Goal: Task Accomplishment & Management: Manage account settings

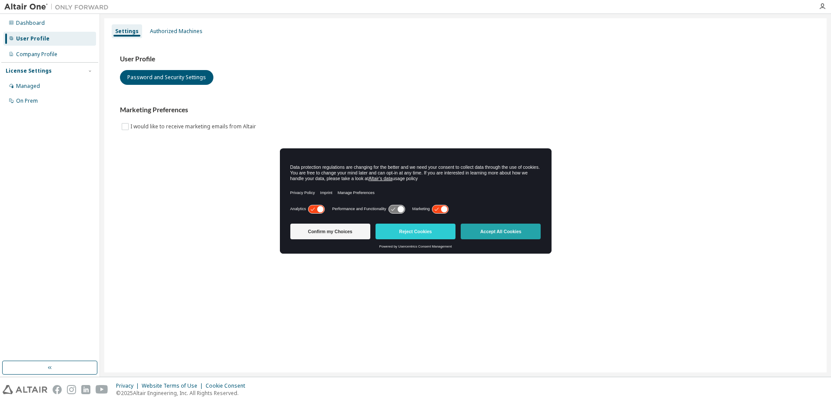
click at [486, 227] on button "Accept All Cookies" at bounding box center [501, 231] width 80 height 16
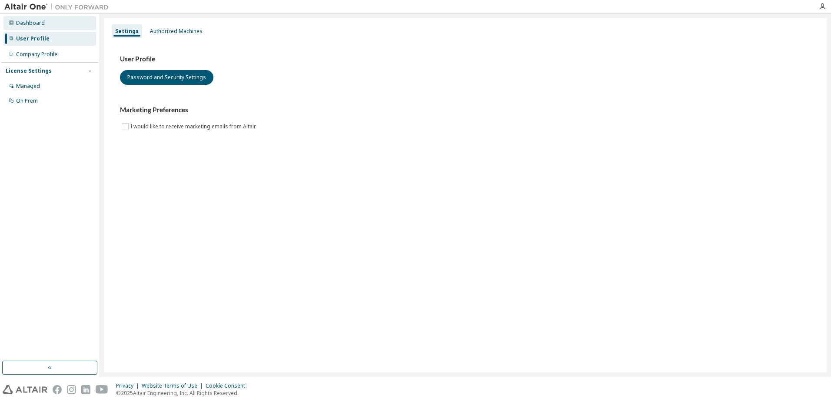
click at [24, 25] on div "Dashboard" at bounding box center [30, 23] width 29 height 7
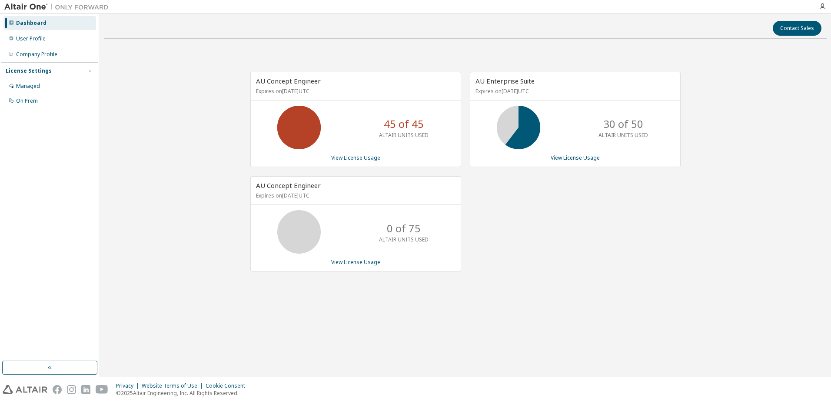
click at [557, 207] on div "AU Enterprise Suite Expires on October 17, 2025 UTC 30 of 50 ALTAIR UNITS USED …" at bounding box center [571, 176] width 220 height 209
click at [582, 192] on div "AU Enterprise Suite Expires on October 17, 2025 UTC 30 of 50 ALTAIR UNITS USED …" at bounding box center [571, 176] width 220 height 209
click at [578, 191] on div "AU Enterprise Suite Expires on October 17, 2025 UTC 30 of 50 ALTAIR UNITS USED …" at bounding box center [571, 176] width 220 height 209
click at [566, 222] on div "AU Enterprise Suite Expires on October 17, 2025 UTC 30 of 50 ALTAIR UNITS USED …" at bounding box center [571, 176] width 220 height 209
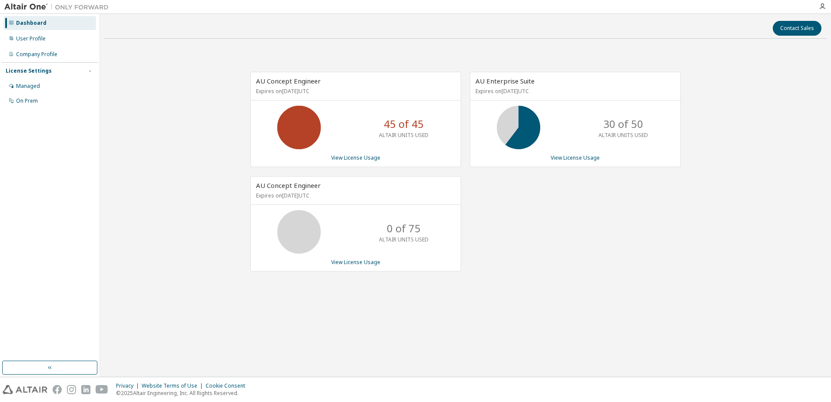
click at [68, 242] on div "Dashboard User Profile Company Profile License Settings Managed On Prem" at bounding box center [49, 187] width 97 height 344
drag, startPoint x: 778, startPoint y: 156, endPoint x: 831, endPoint y: 99, distance: 77.5
click at [778, 156] on div "AU Concept Engineer Expires on November 30, 2025 UTC 45 of 45 ALTAIR UNITS USED…" at bounding box center [465, 176] width 723 height 261
click at [343, 143] on div "45 of 45 ALTAIR UNITS USED" at bounding box center [356, 127] width 210 height 43
click at [28, 4] on img at bounding box center [58, 7] width 109 height 9
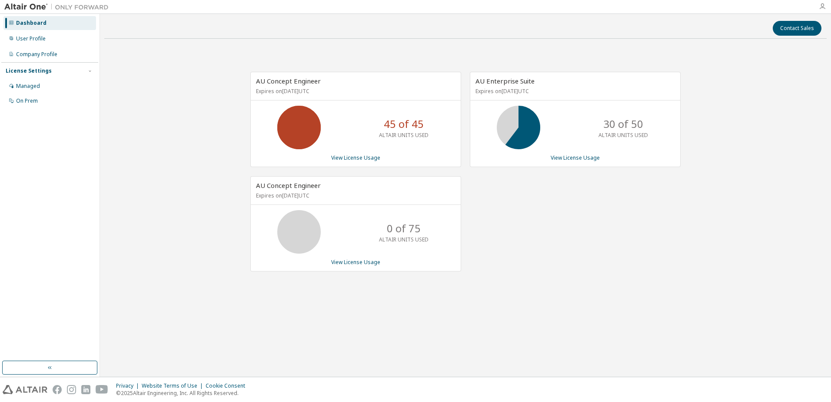
click at [822, 6] on icon "button" at bounding box center [822, 6] width 7 height 7
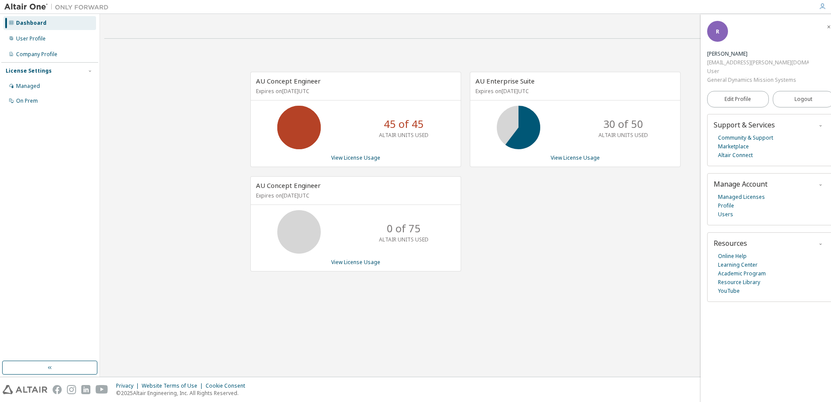
click at [522, 298] on div "AU Concept Engineer Expires on November 30, 2025 UTC 45 of 45 ALTAIR UNITS USED…" at bounding box center [465, 176] width 723 height 261
click at [103, 118] on div "Contact Sales AU Concept Engineer Expires on November 30, 2025 UTC 45 of 45 ALT…" at bounding box center [465, 195] width 731 height 363
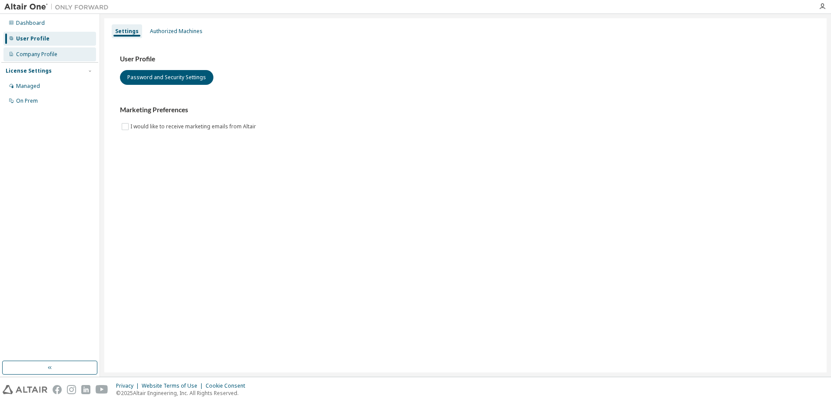
click at [57, 56] on div "Company Profile" at bounding box center [49, 54] width 93 height 14
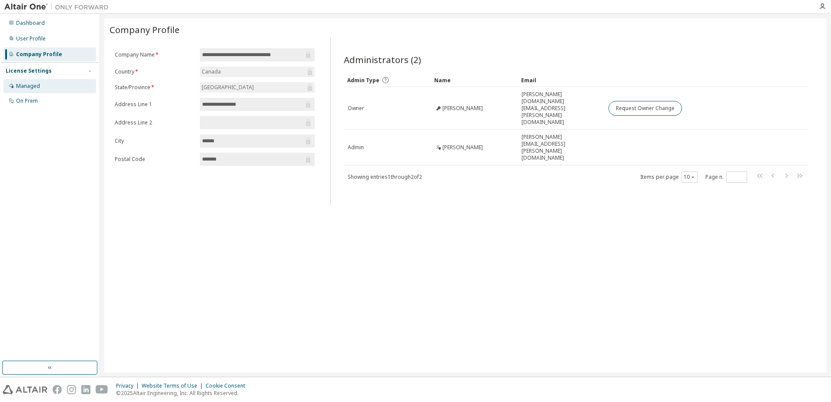
click at [54, 82] on div "Managed" at bounding box center [49, 86] width 93 height 14
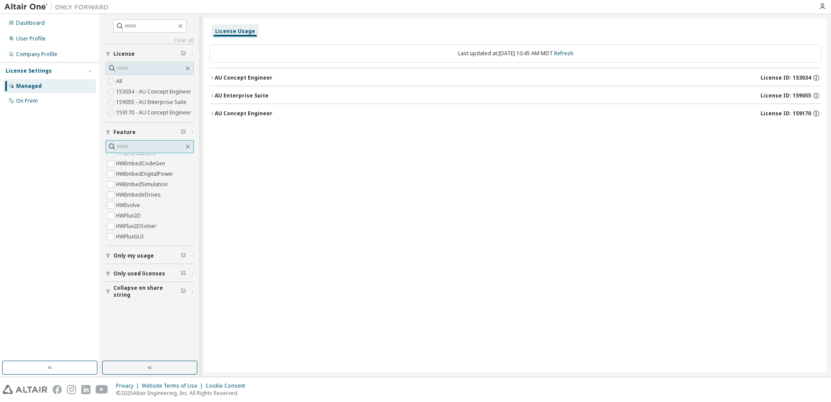
scroll to position [217, 0]
click at [38, 28] on div "Dashboard" at bounding box center [49, 23] width 93 height 14
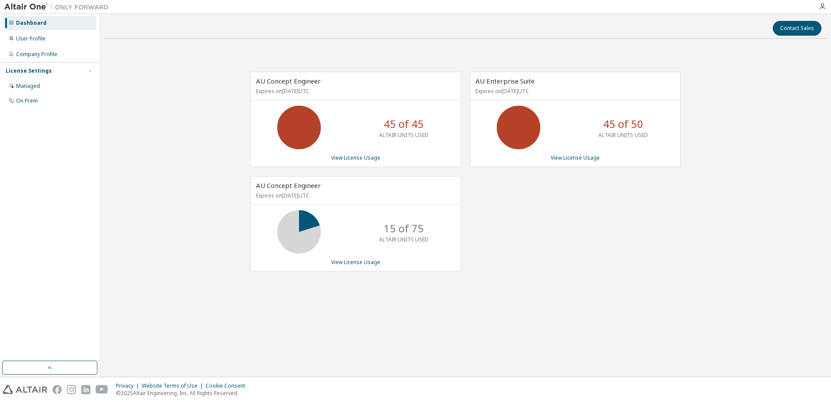
click at [22, 7] on img at bounding box center [58, 7] width 109 height 9
click at [821, 5] on icon "button" at bounding box center [822, 6] width 7 height 7
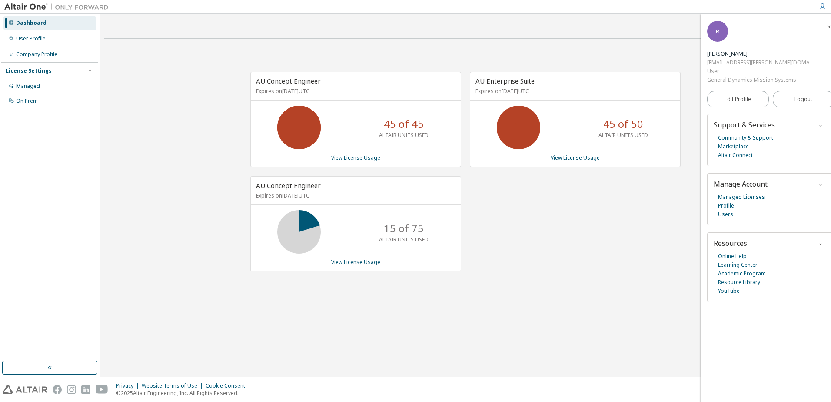
click at [717, 42] on div "R" at bounding box center [717, 31] width 21 height 21
click at [31, 10] on img at bounding box center [58, 7] width 109 height 9
click at [29, 7] on img at bounding box center [58, 7] width 109 height 9
click at [40, 33] on div "User Profile" at bounding box center [49, 39] width 93 height 14
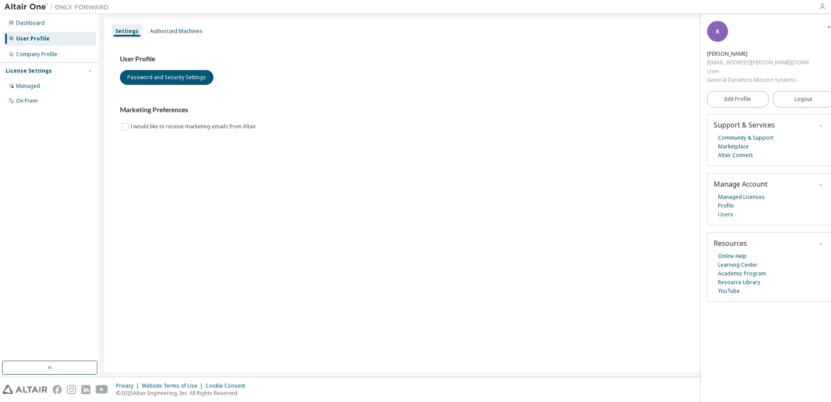
click at [55, 32] on div "User Profile" at bounding box center [49, 39] width 93 height 14
click at [50, 18] on div "Dashboard" at bounding box center [49, 23] width 93 height 14
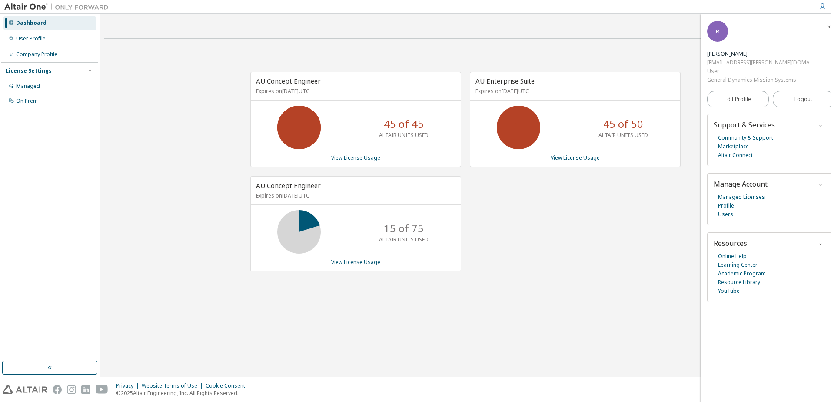
click at [823, 8] on icon "button" at bounding box center [822, 6] width 7 height 7
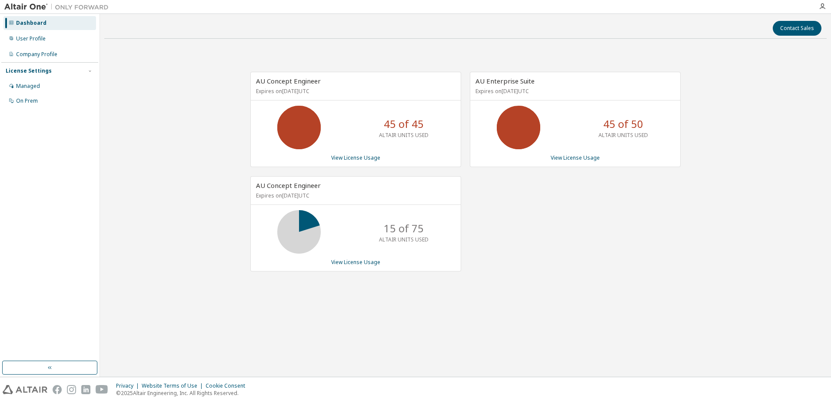
click at [225, 55] on div "AU Concept Engineer Expires on November 30, 2025 UTC 45 of 45 ALTAIR UNITS USED…" at bounding box center [465, 176] width 723 height 261
click at [39, 8] on img at bounding box center [58, 7] width 109 height 9
click at [47, 86] on div "Managed" at bounding box center [49, 86] width 93 height 14
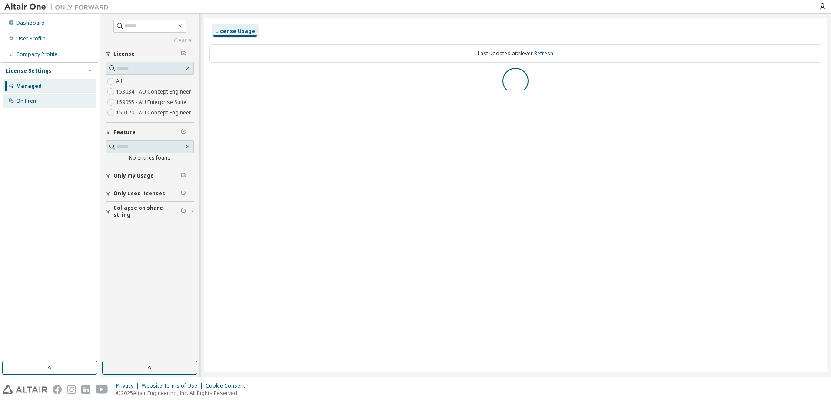
drag, startPoint x: 51, startPoint y: 101, endPoint x: 33, endPoint y: 45, distance: 58.6
click at [51, 100] on div "On Prem" at bounding box center [49, 101] width 93 height 14
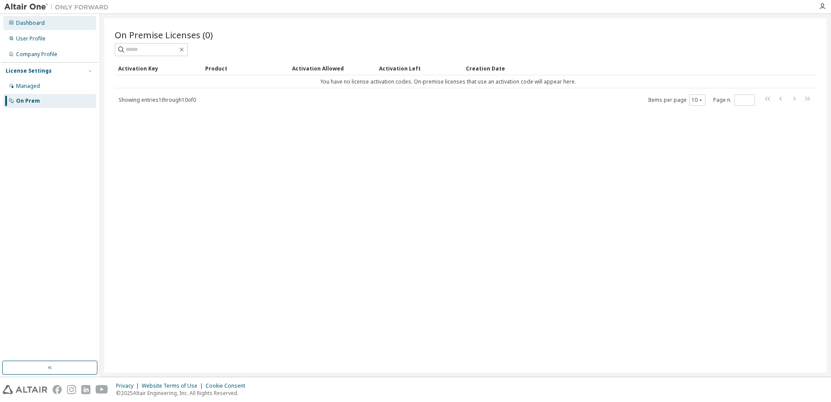
click at [33, 27] on div "Dashboard" at bounding box center [49, 23] width 93 height 14
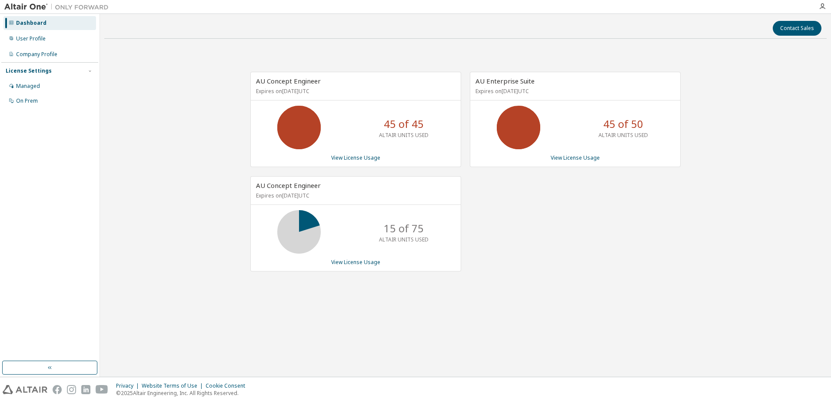
click at [305, 117] on icon at bounding box center [299, 128] width 22 height 22
click at [289, 88] on p "Expires on November 30, 2025 UTC" at bounding box center [354, 90] width 197 height 7
click at [823, 1] on div at bounding box center [822, 6] width 17 height 13
click at [824, 4] on icon "button" at bounding box center [822, 6] width 7 height 7
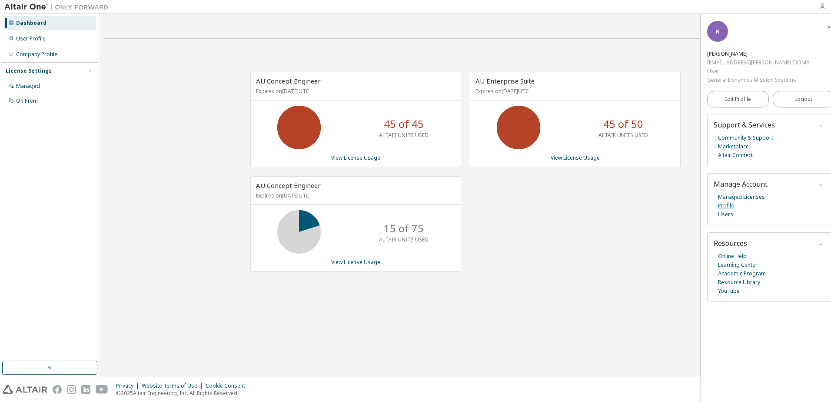
click at [729, 201] on link "Profile" at bounding box center [726, 205] width 16 height 9
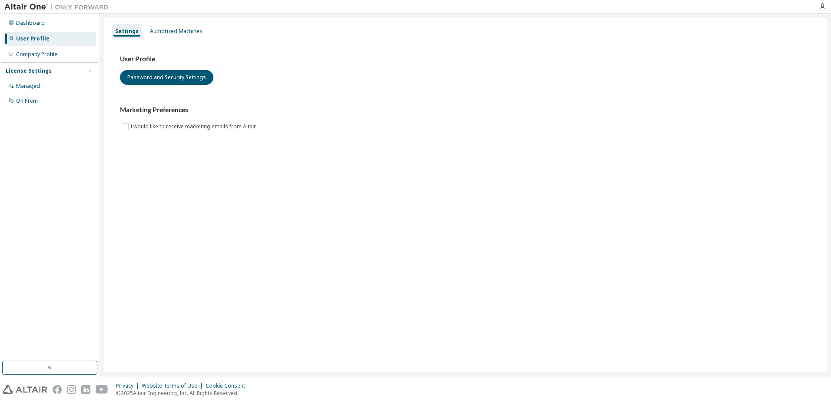
click at [26, 8] on img at bounding box center [58, 7] width 109 height 9
click at [43, 375] on div "Dashboard User Profile Company Profile License Settings Managed On Prem" at bounding box center [50, 195] width 100 height 363
click at [53, 361] on button "button" at bounding box center [49, 367] width 95 height 14
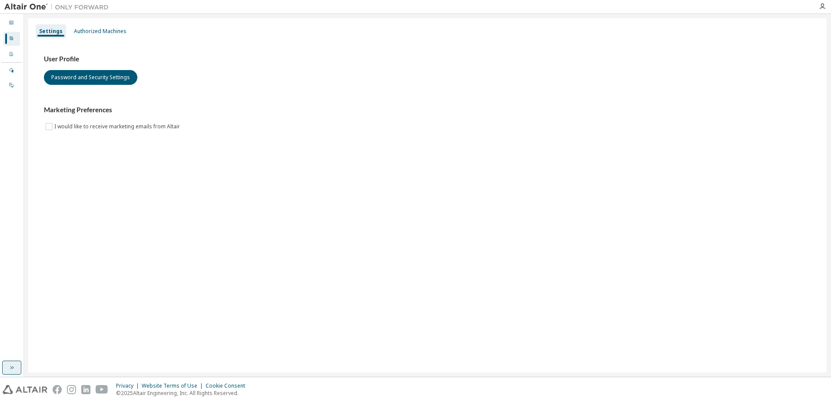
click at [20, 365] on button "button" at bounding box center [11, 367] width 19 height 14
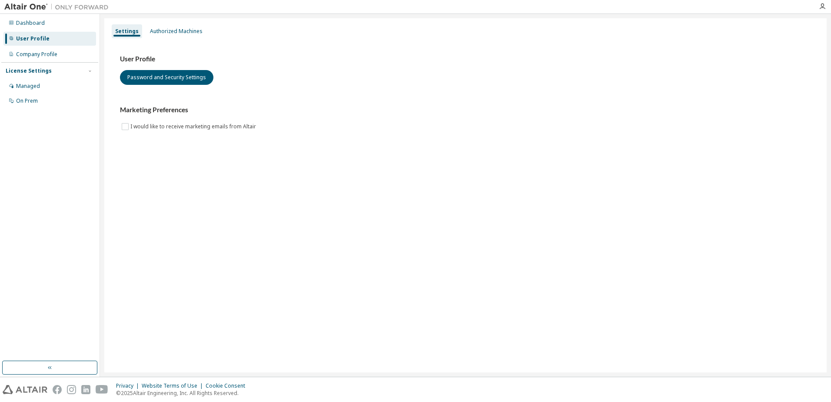
click at [48, 388] on div at bounding box center [56, 389] width 106 height 9
